Goal: Information Seeking & Learning: Learn about a topic

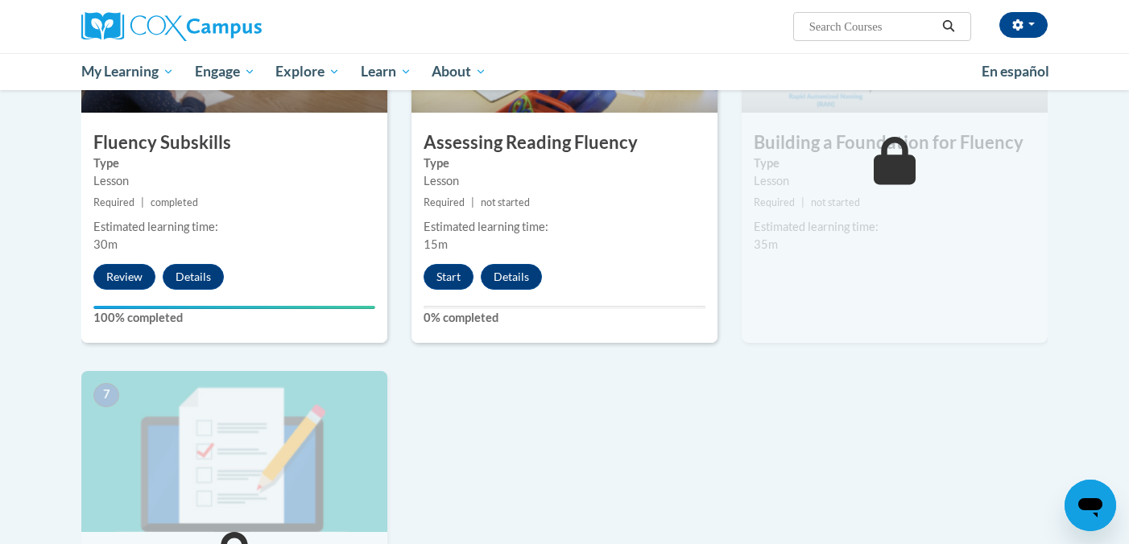
scroll to position [887, 0]
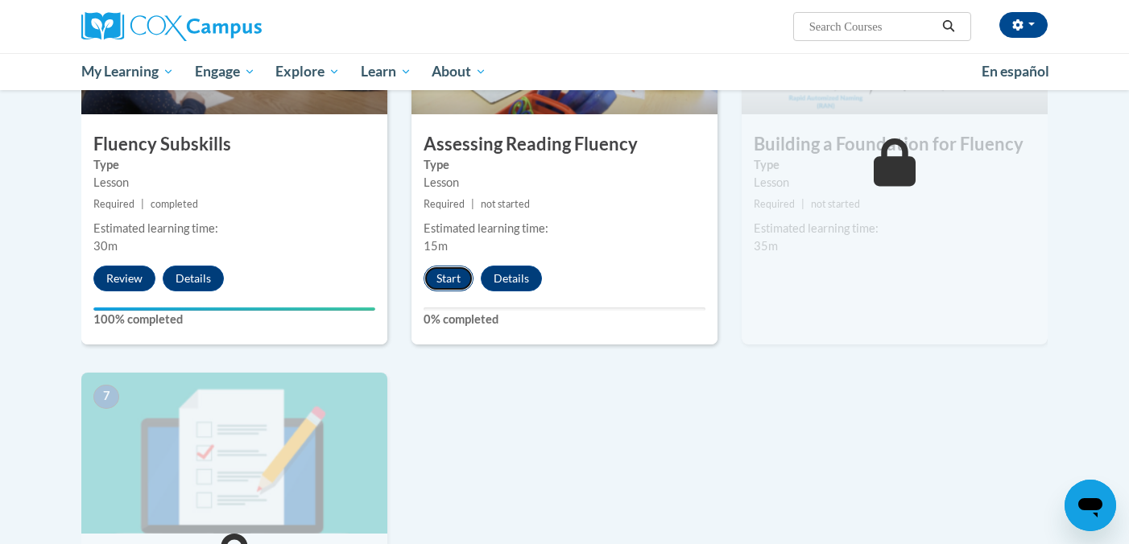
click at [447, 282] on button "Start" at bounding box center [449, 279] width 50 height 26
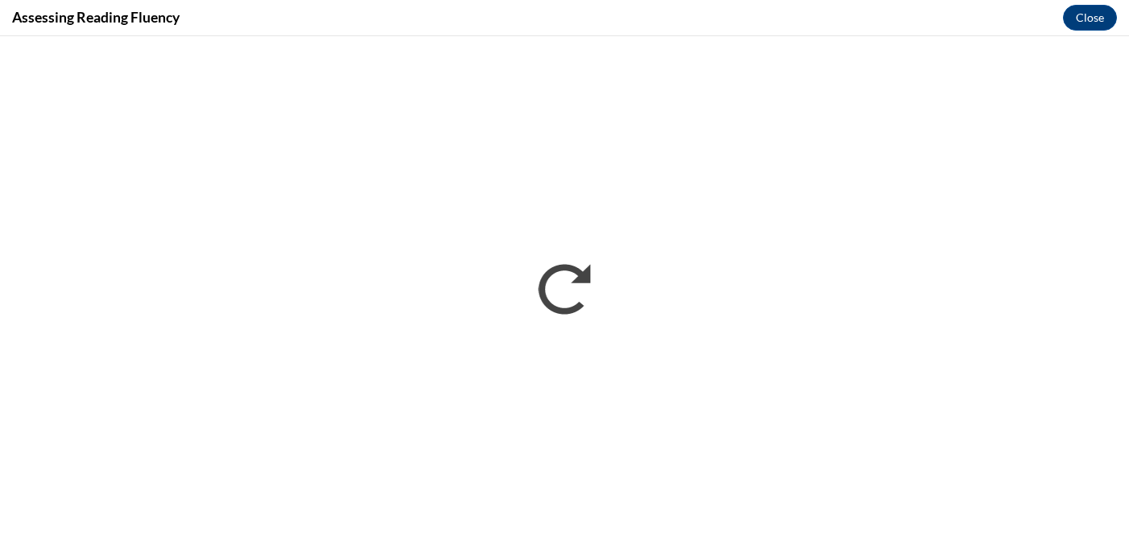
scroll to position [0, 0]
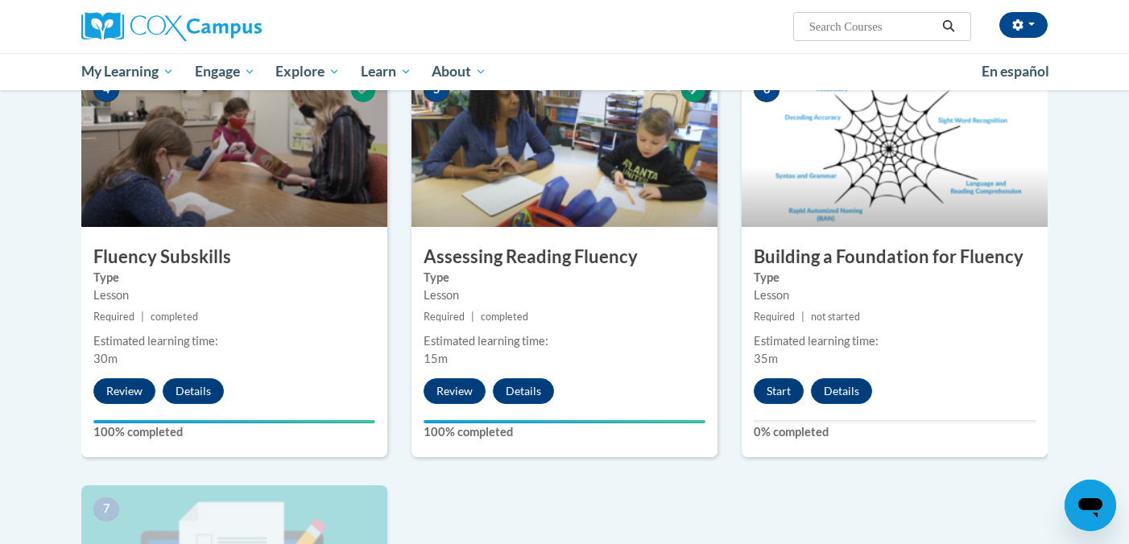
scroll to position [774, 0]
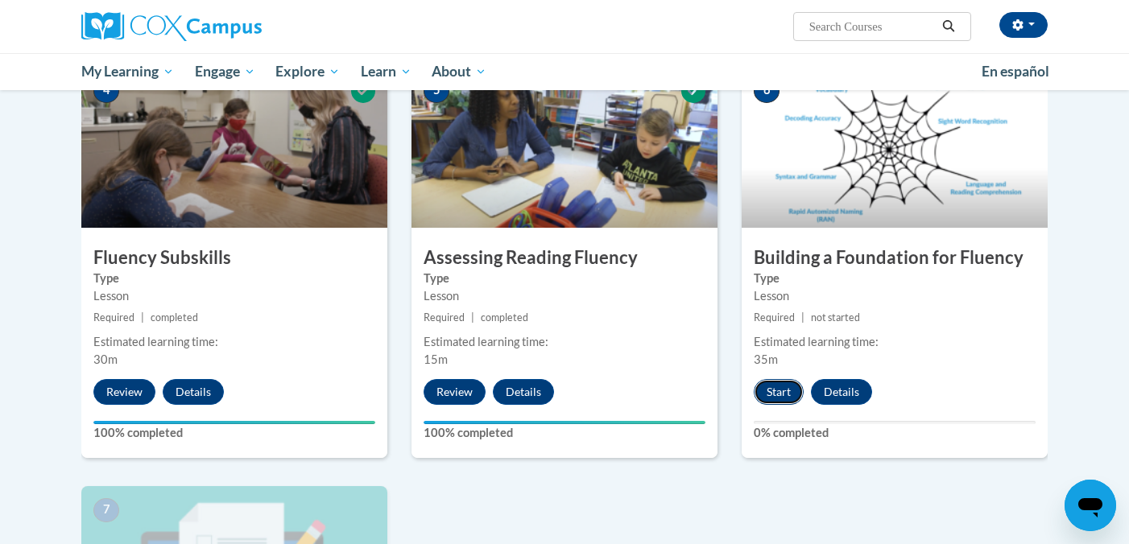
click at [779, 397] on button "Start" at bounding box center [779, 392] width 50 height 26
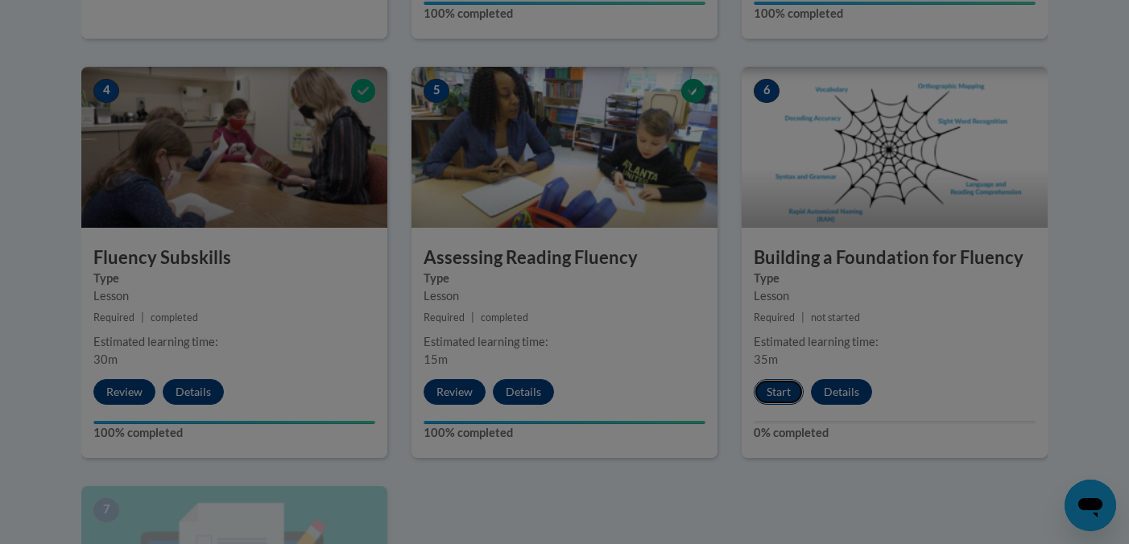
scroll to position [0, 0]
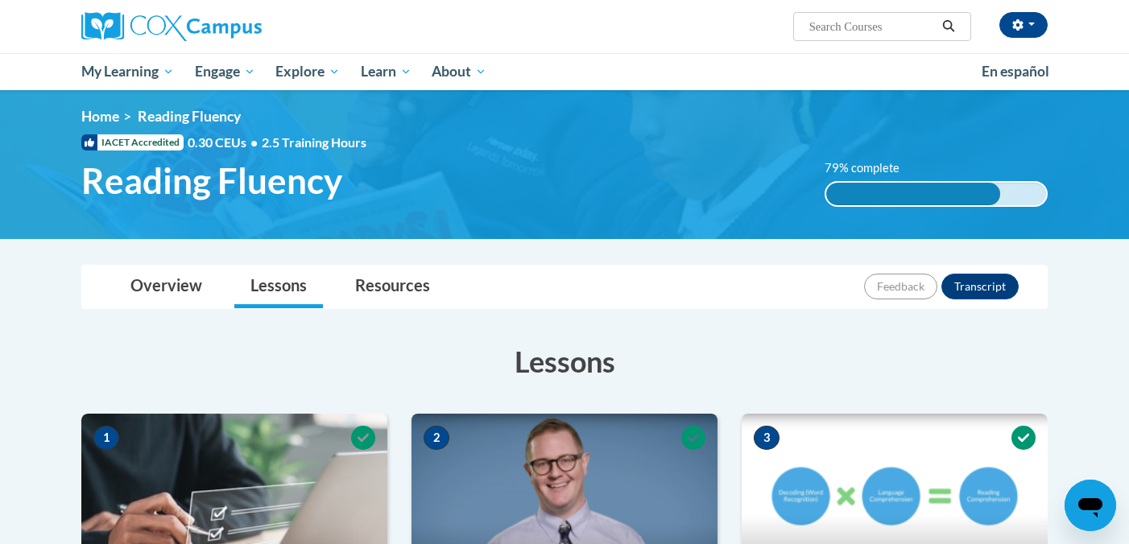
scroll to position [7, 0]
